Goal: Ask a question

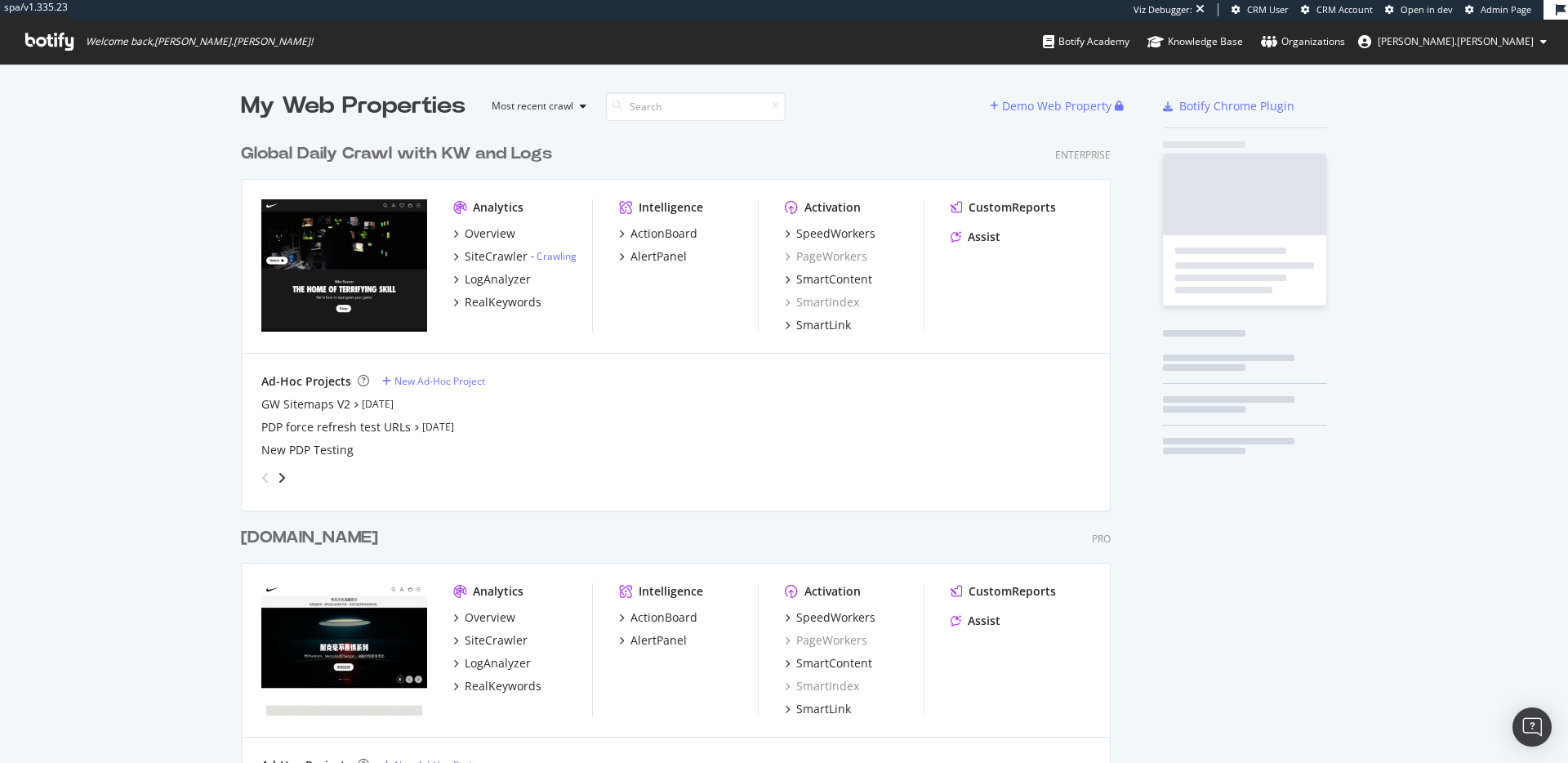
scroll to position [956, 882]
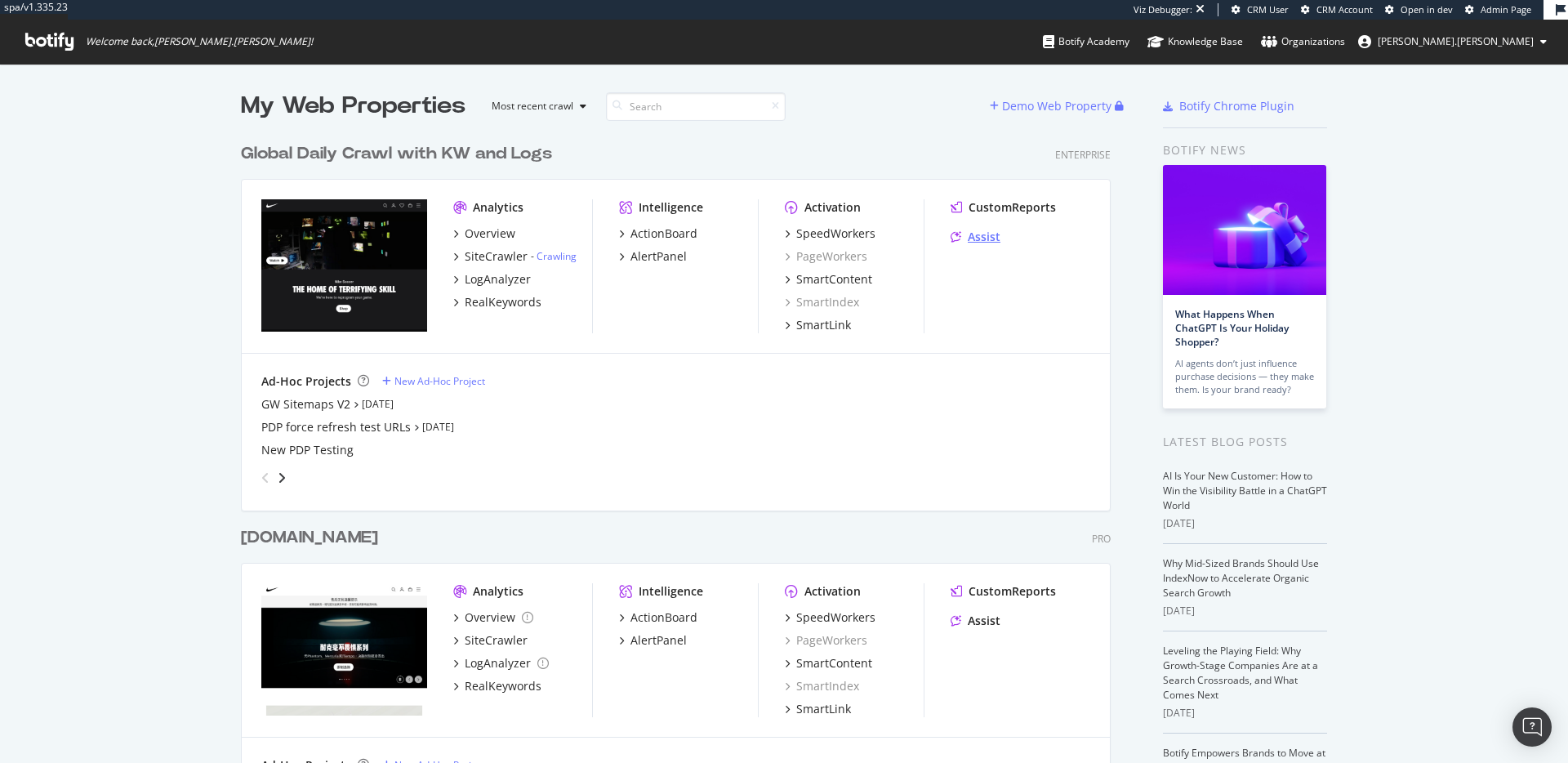
click at [992, 235] on div "Assist" at bounding box center [984, 237] width 33 height 16
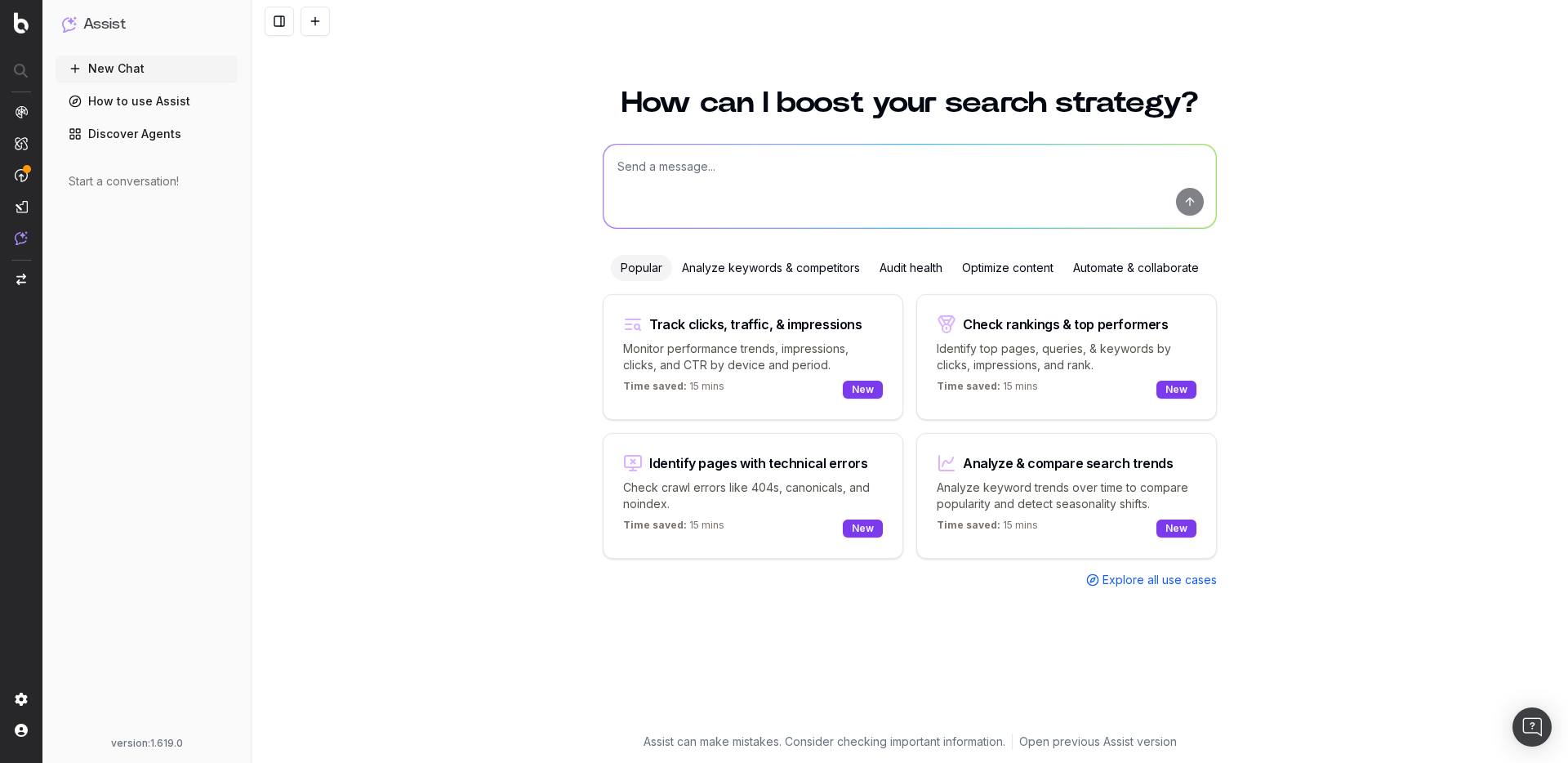
click at [1368, 482] on div "How can I boost your search strategy? Popular Analyze keywords & competitors Au…" at bounding box center [910, 416] width 1316 height 694
click at [1292, 474] on div "How can I boost your search strategy? Popular Analyze keywords & competitors Au…" at bounding box center [910, 416] width 1316 height 694
click at [794, 389] on div "Time saved: 15 mins New" at bounding box center [753, 389] width 260 height 19
type textarea "Change in clicks/CTR/impressions over last 28 days vs last (branded vs non-bran…"
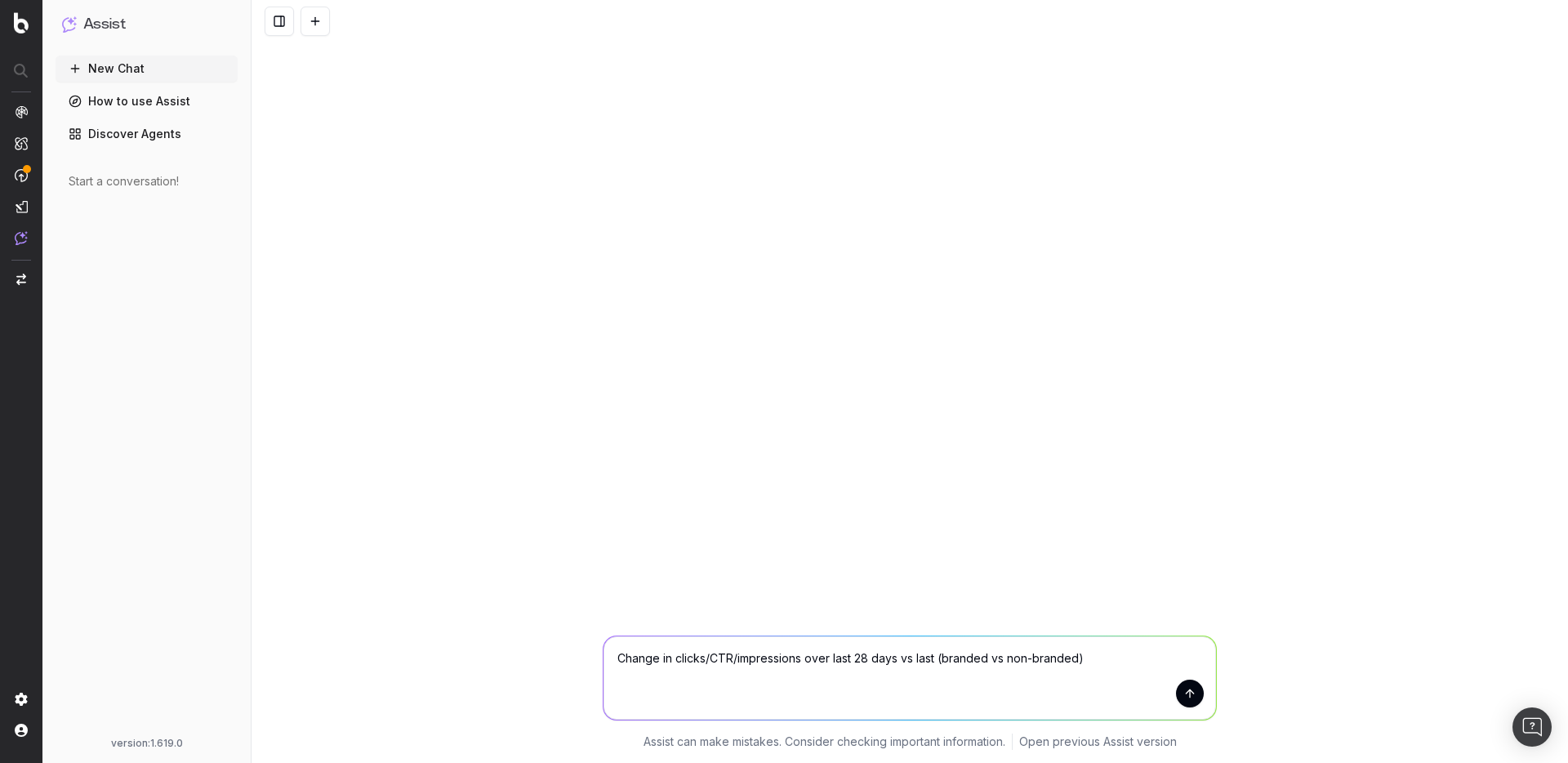
click at [1194, 697] on button "submit" at bounding box center [1189, 692] width 27 height 27
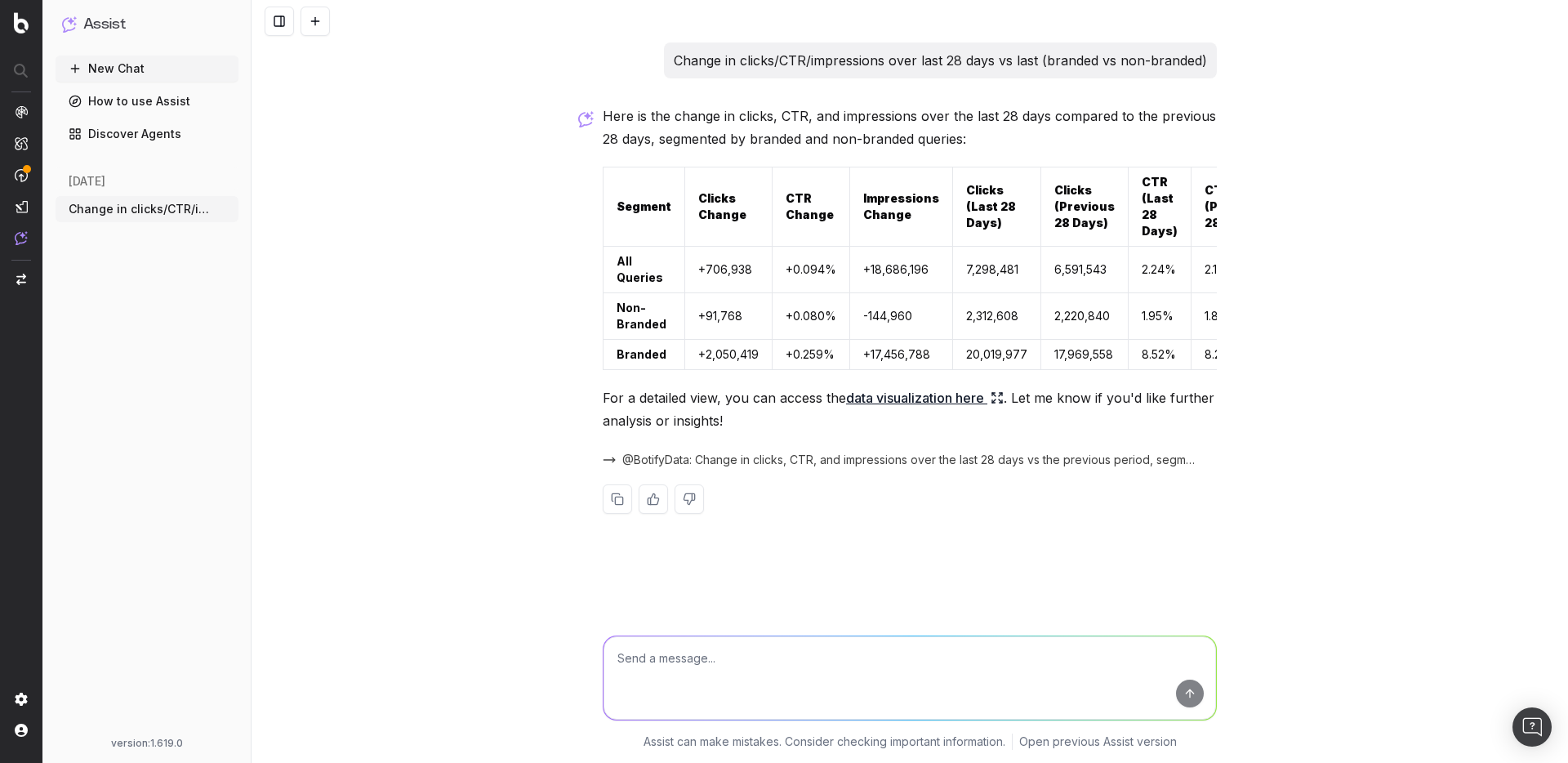
click at [1002, 396] on icon at bounding box center [1001, 395] width 4 height 4
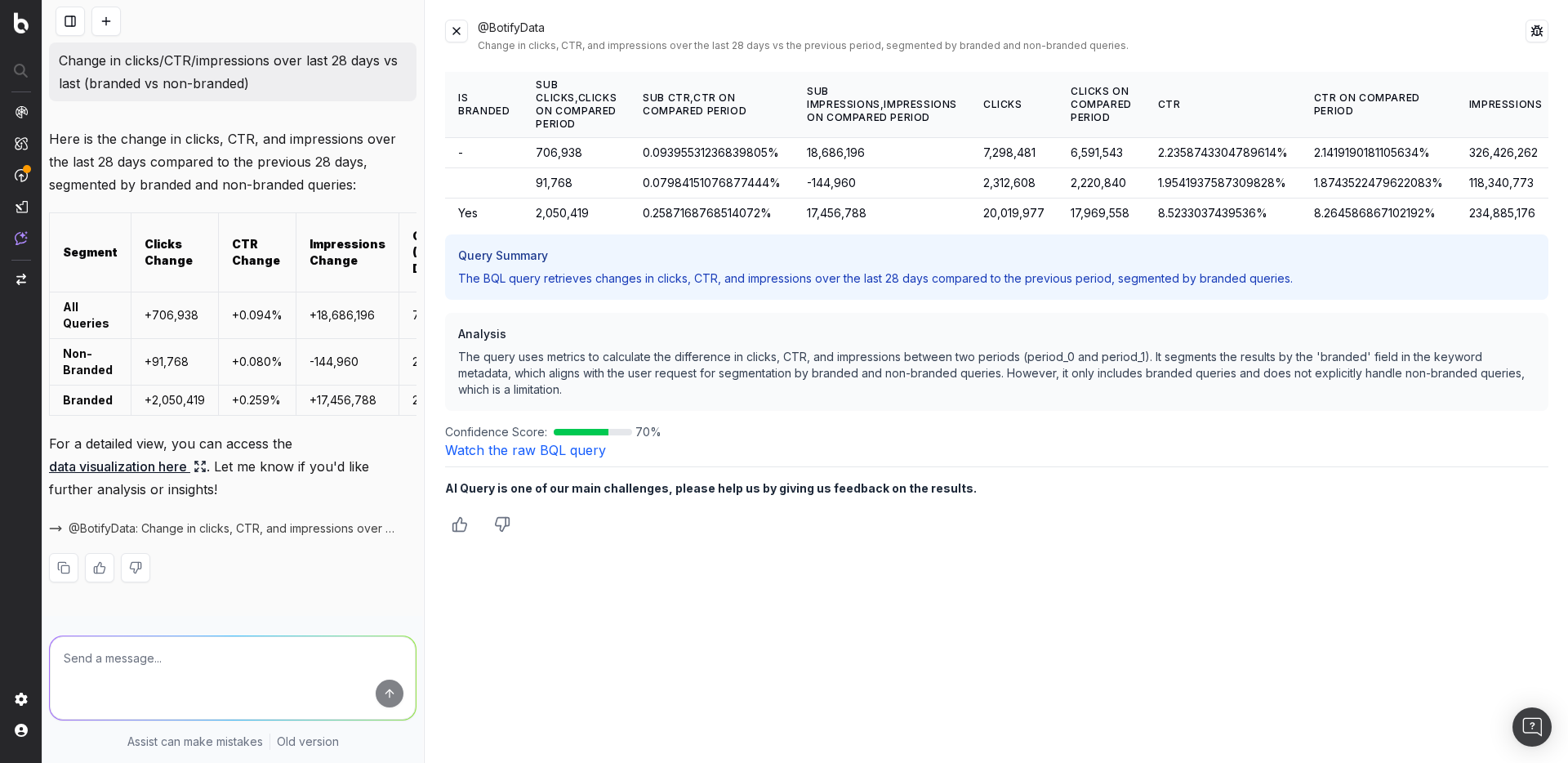
click at [457, 28] on button at bounding box center [457, 31] width 23 height 23
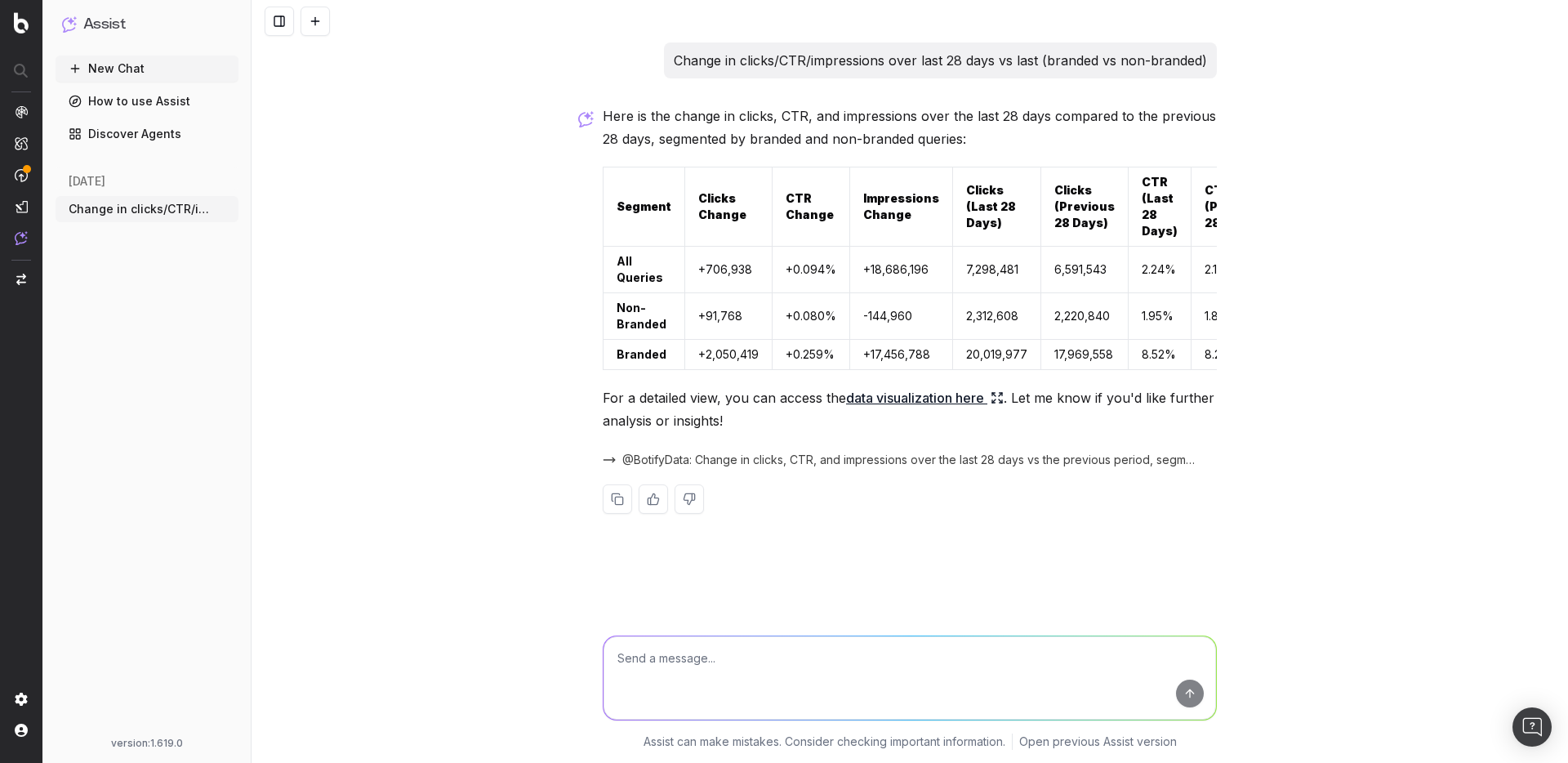
click at [999, 661] on textarea at bounding box center [909, 677] width 612 height 83
type textarea "Can you give me a summary of this in words?"
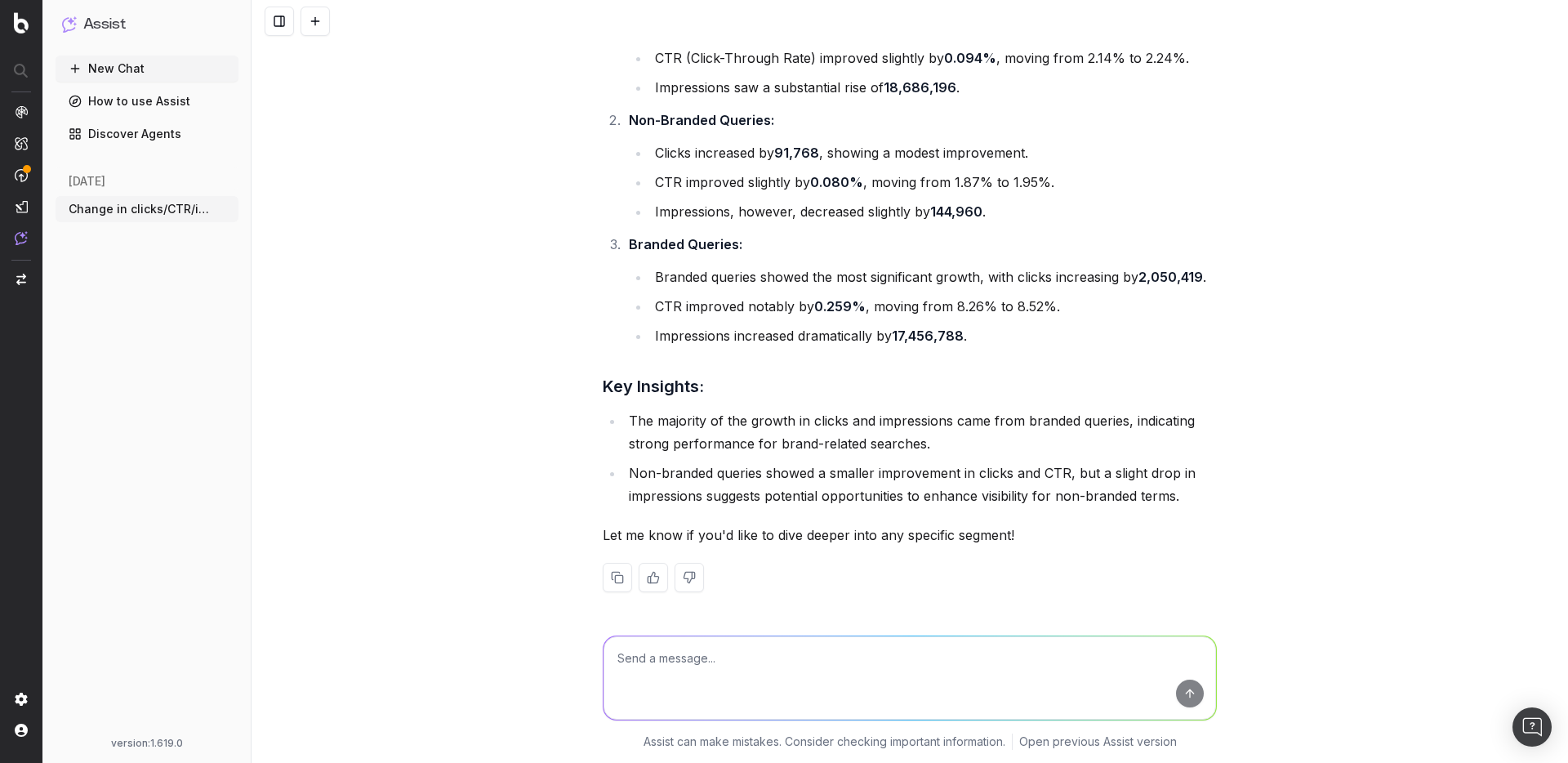
scroll to position [682, 0]
type textarea "So for the most part performance is flat"
click at [1197, 694] on button "submit" at bounding box center [1189, 692] width 27 height 27
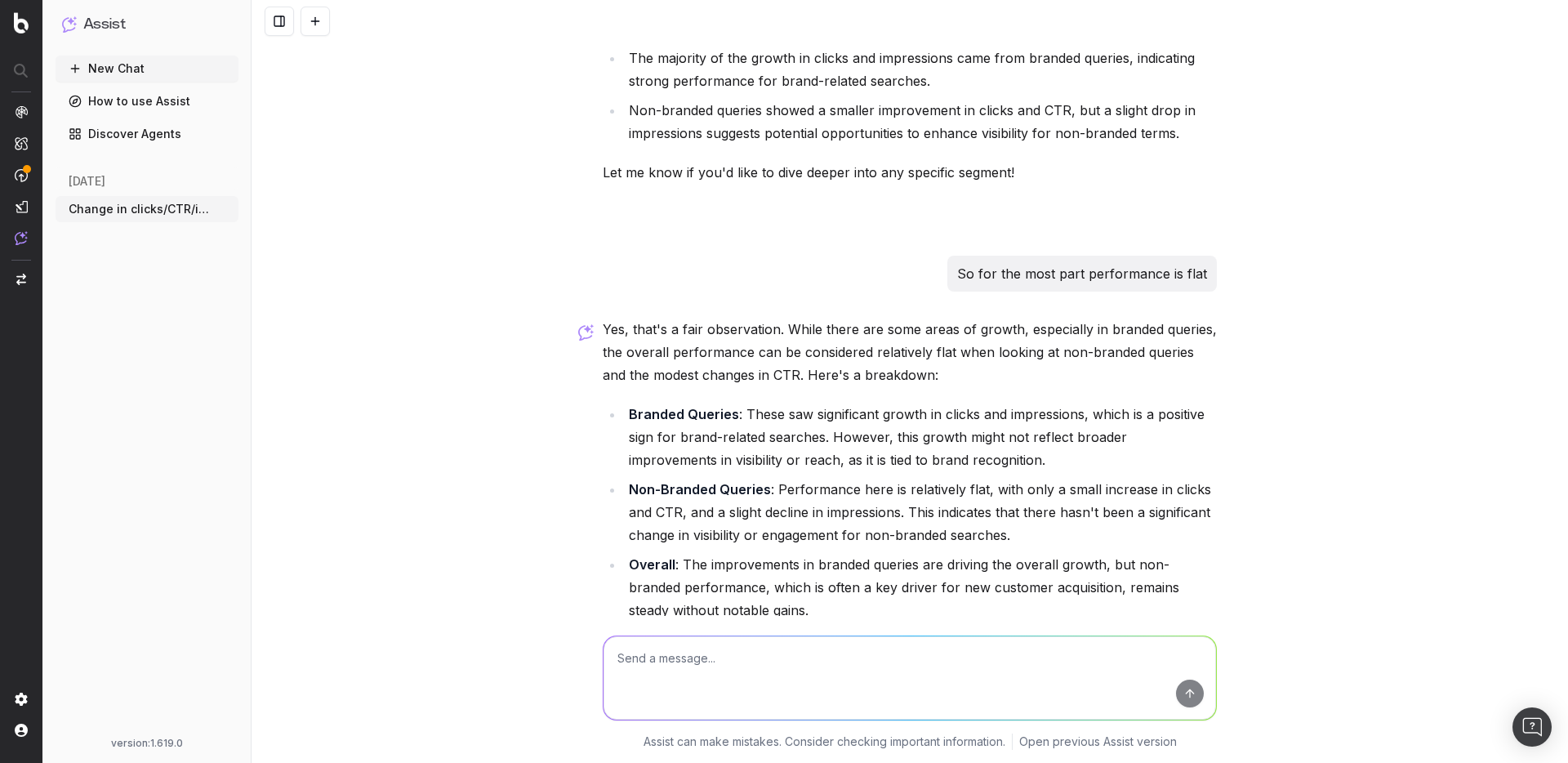
scroll to position [1205, 0]
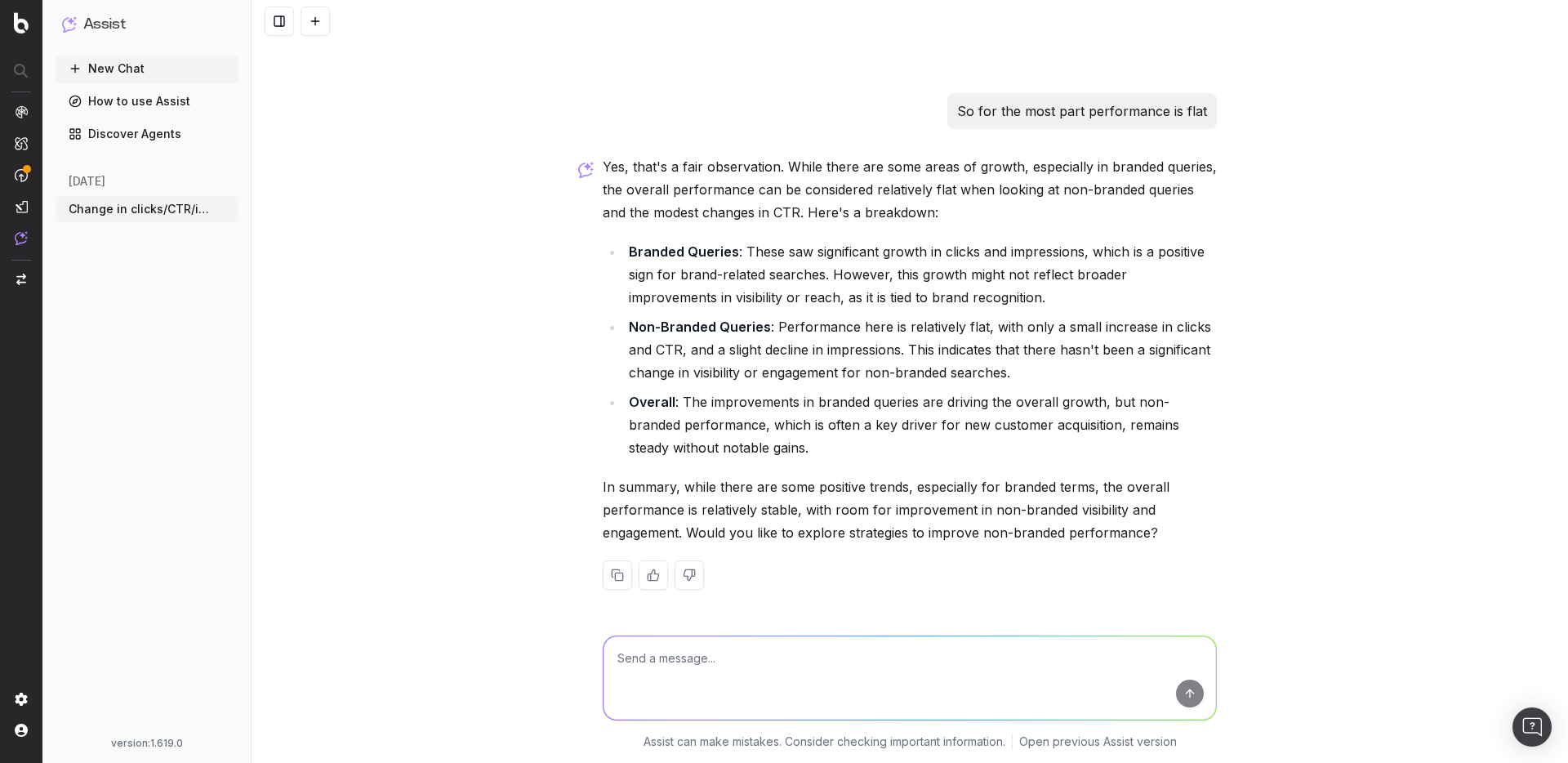
click at [162, 140] on link "Discover Agents" at bounding box center [147, 134] width 183 height 26
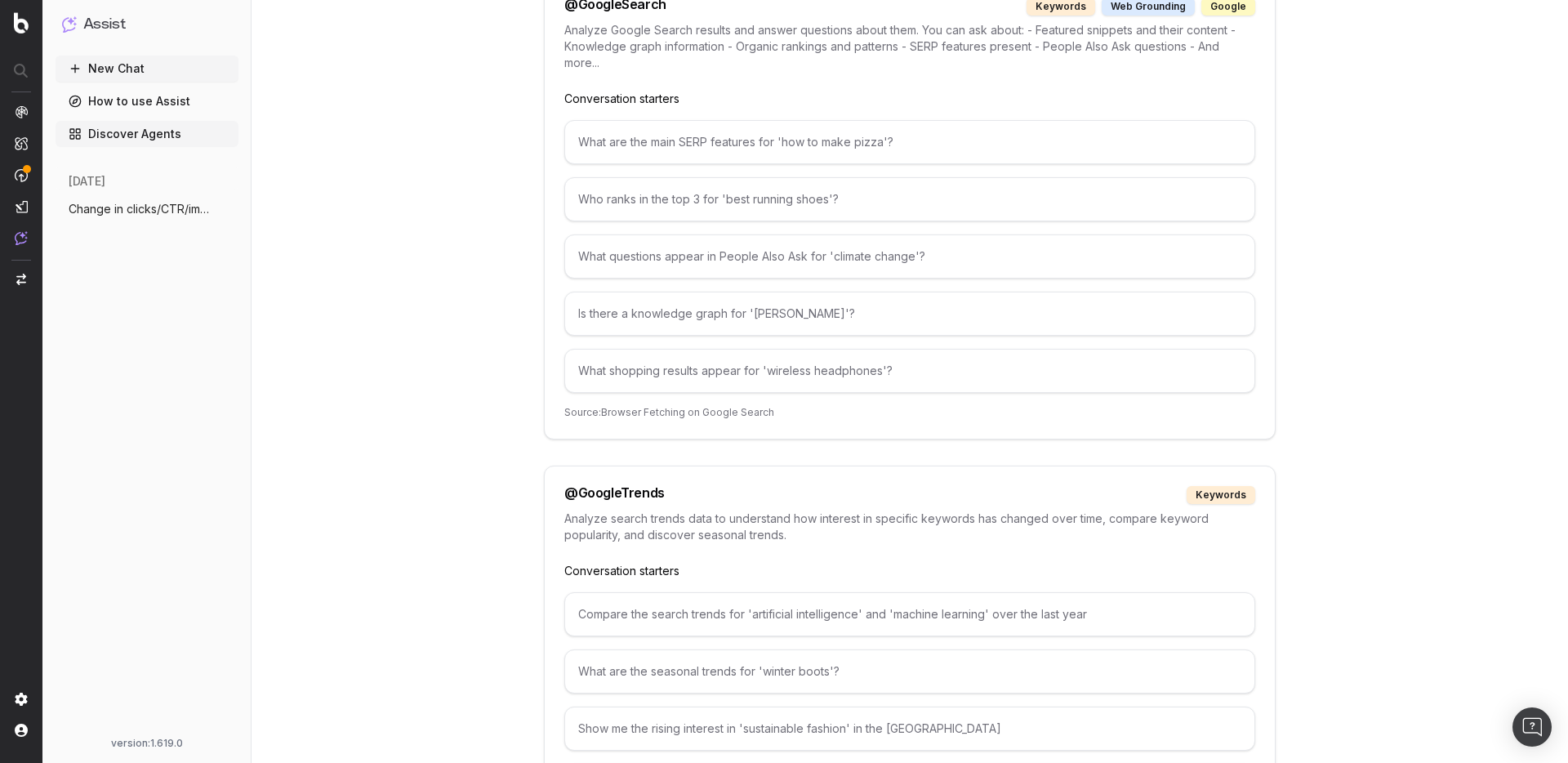
scroll to position [1808, 0]
